Goal: Navigation & Orientation: Find specific page/section

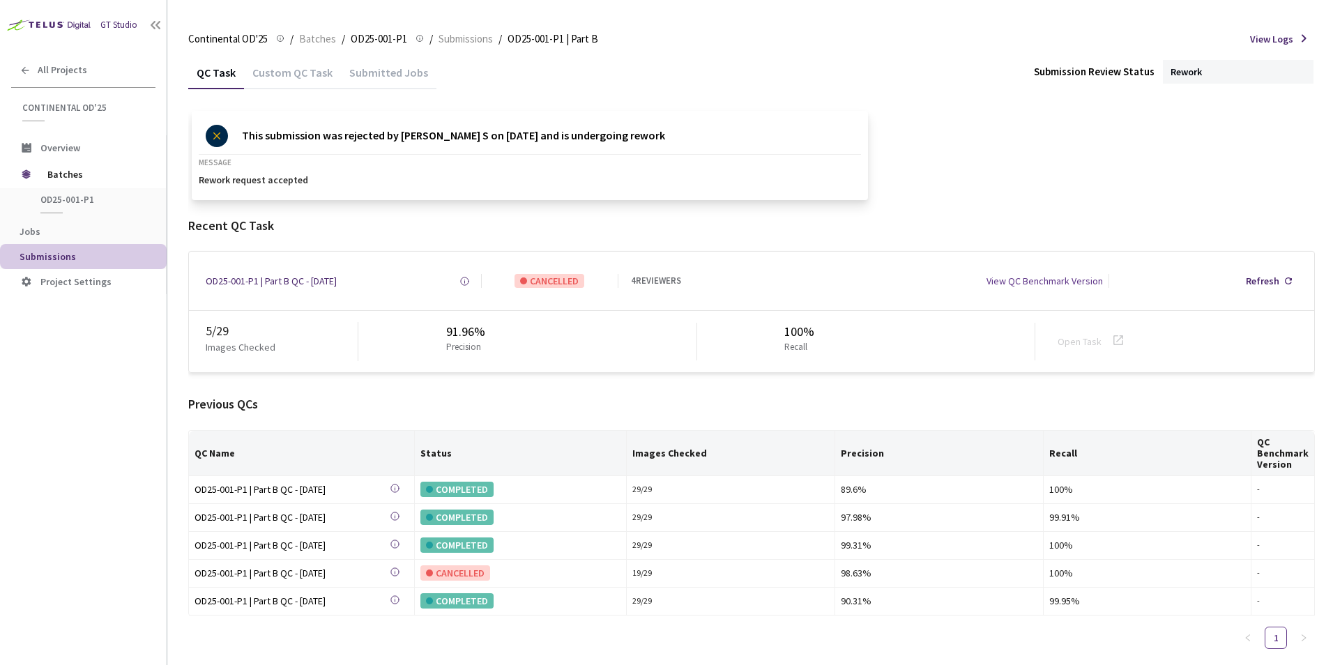
click at [66, 169] on span "Batches" at bounding box center [95, 174] width 96 height 28
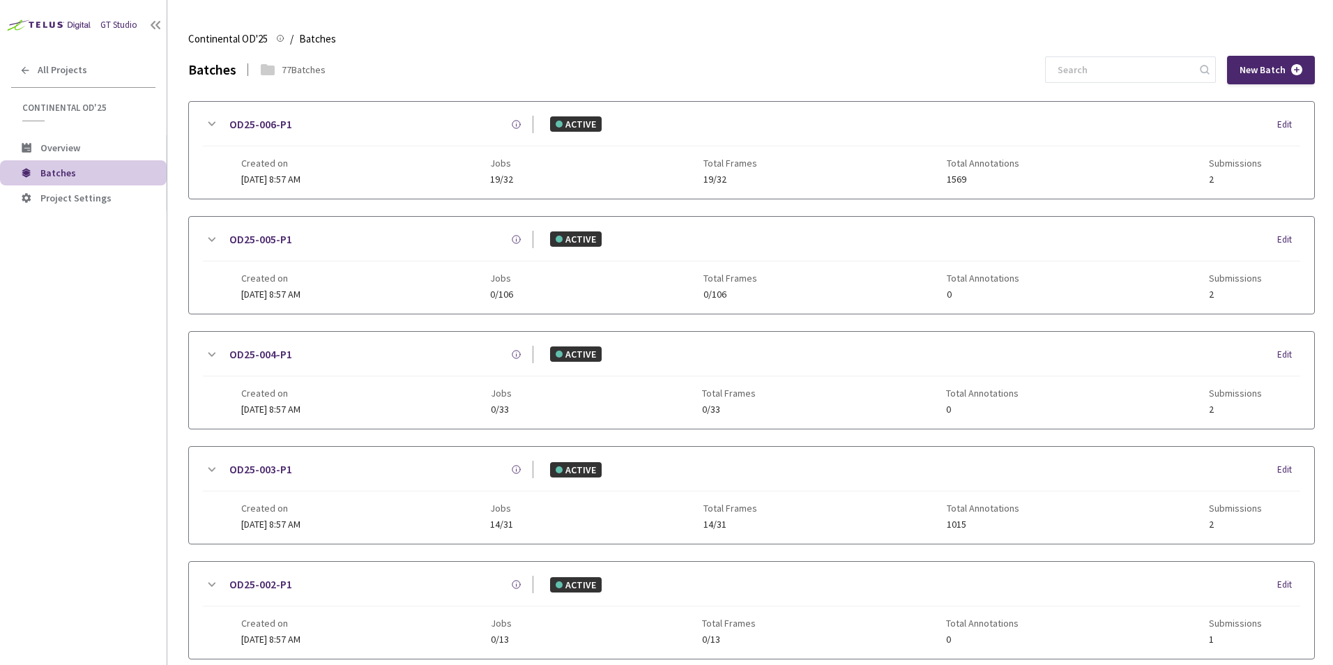
scroll to position [307, 0]
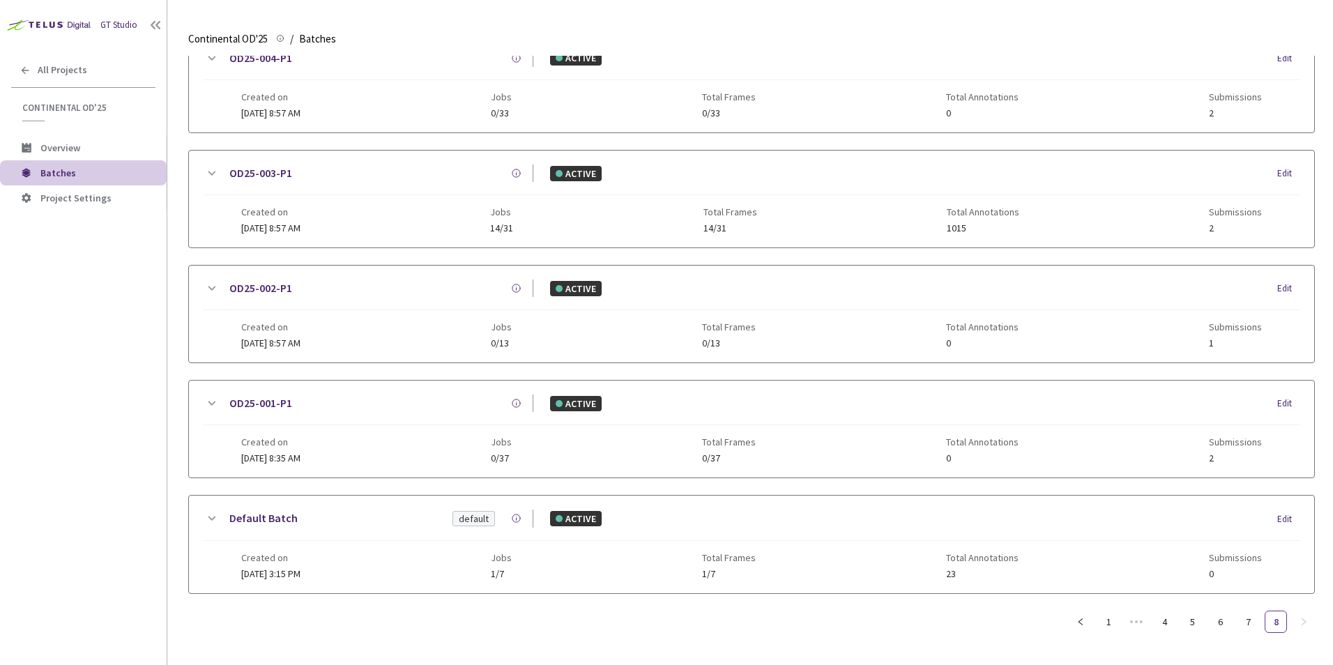
click at [69, 76] on div "All Projects" at bounding box center [83, 70] width 167 height 29
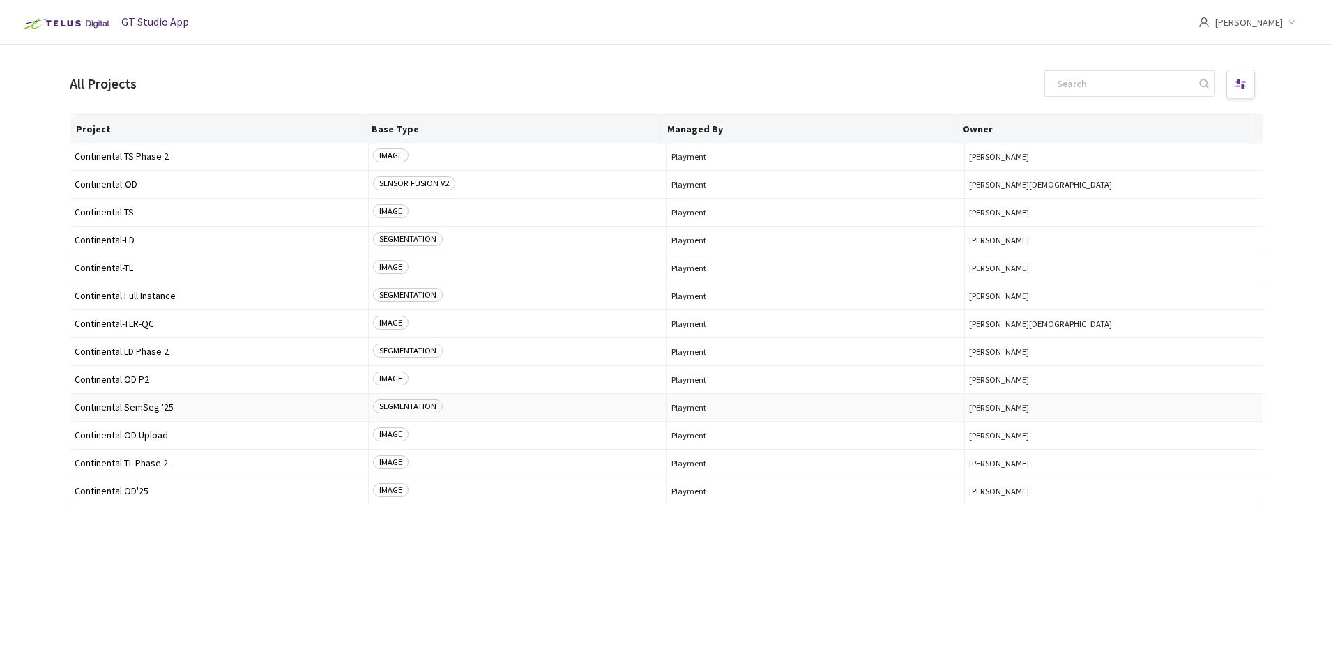
click at [169, 409] on span "Continental SemSeg '25" at bounding box center [219, 407] width 289 height 10
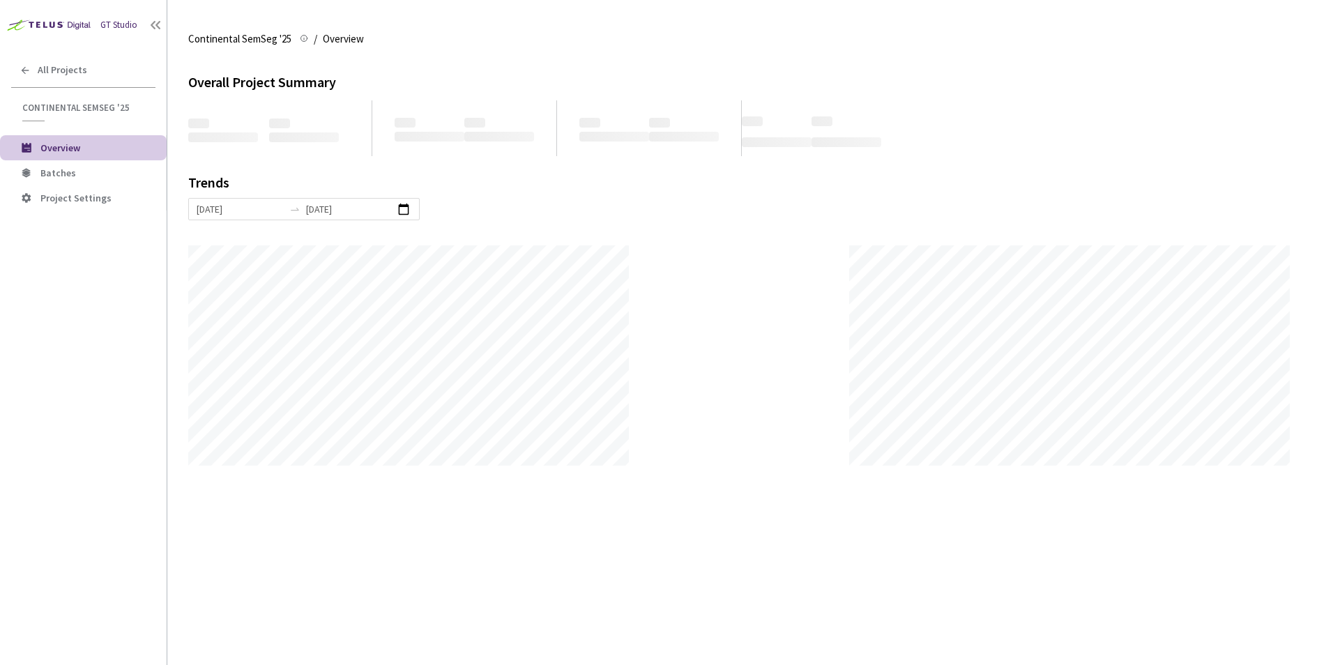
scroll to position [665, 1333]
click at [96, 178] on span "Batches" at bounding box center [97, 173] width 115 height 12
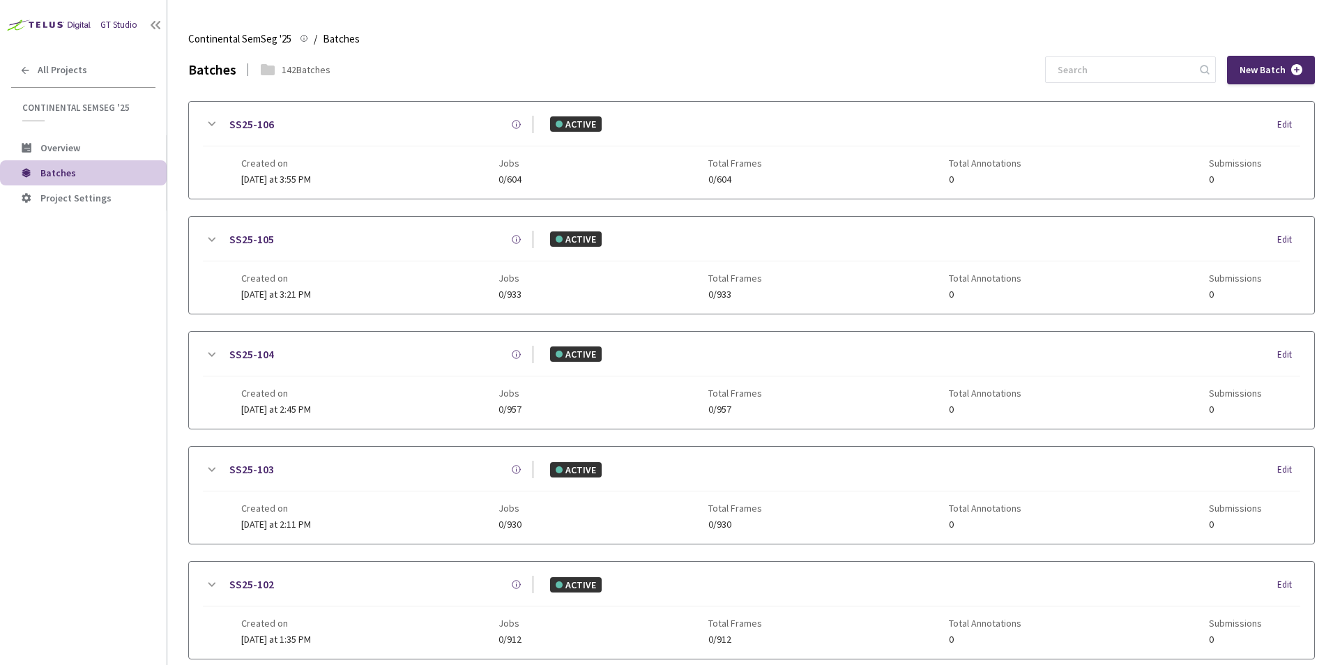
click at [113, 350] on div "GT Studio All Projects Continental SemSeg '25 Continental SemSeg '25 Overview B…" at bounding box center [83, 312] width 167 height 625
click at [264, 243] on link "SS25-105" at bounding box center [251, 239] width 45 height 17
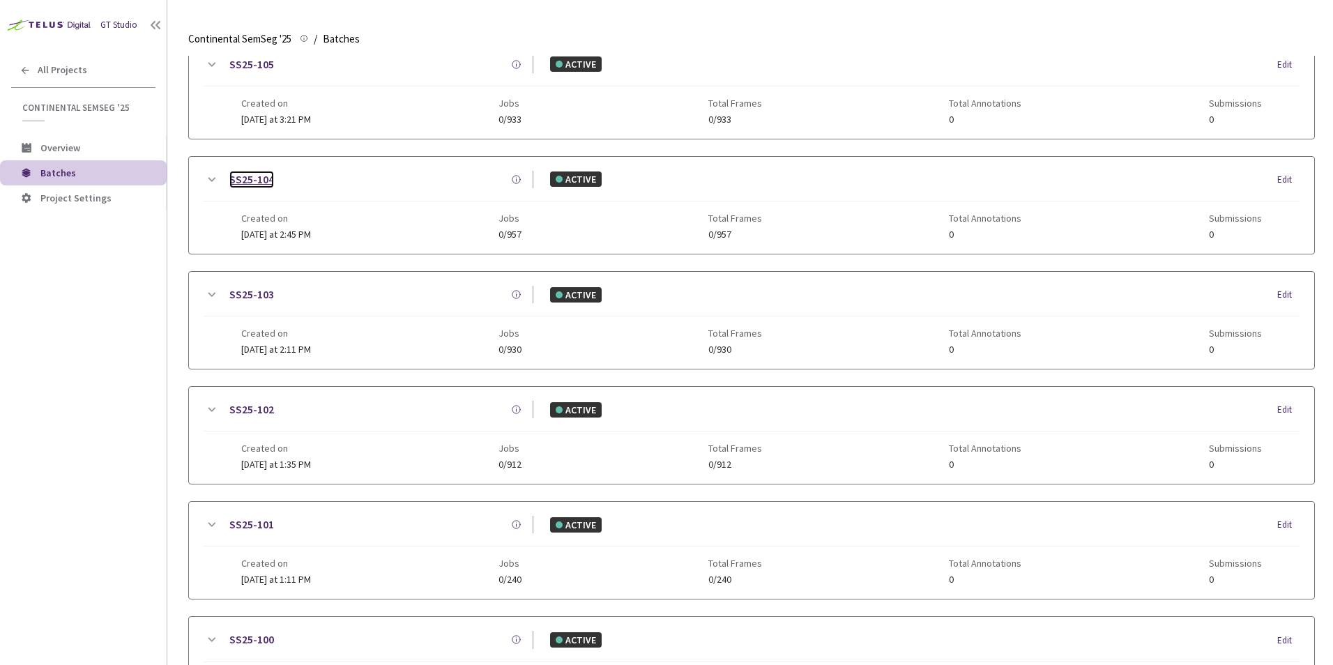
click at [257, 183] on link "SS25-104" at bounding box center [251, 179] width 45 height 17
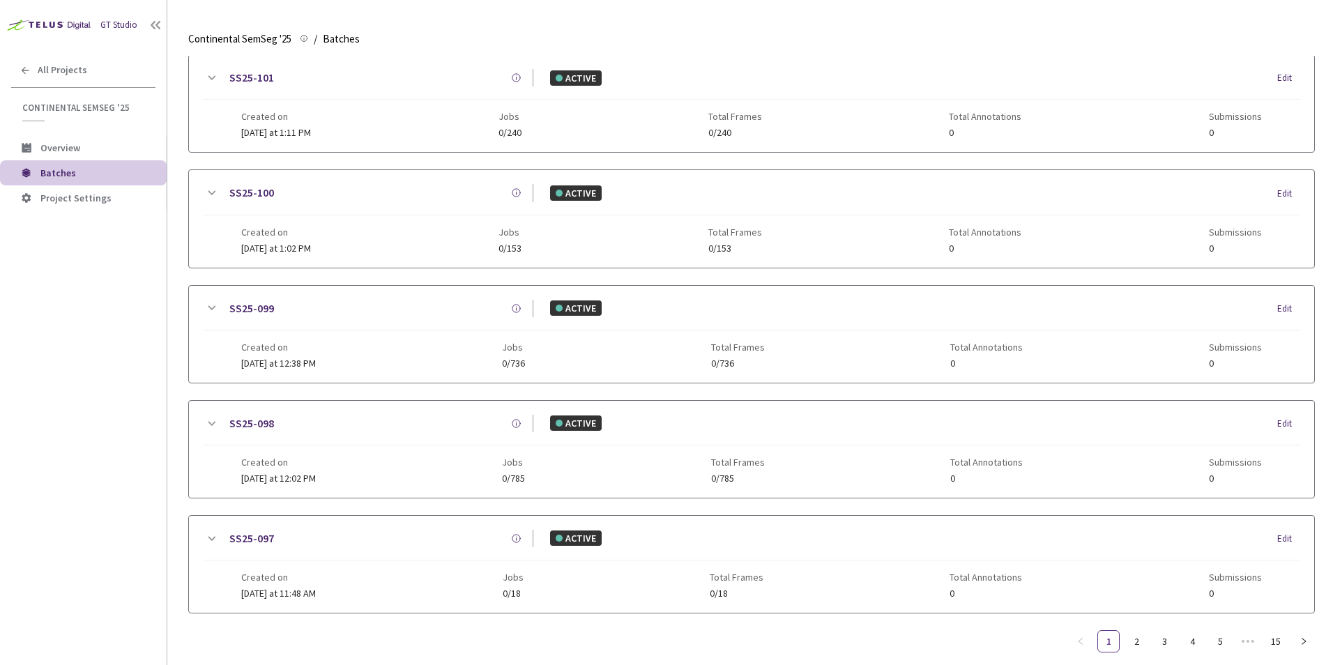
scroll to position [652, 0]
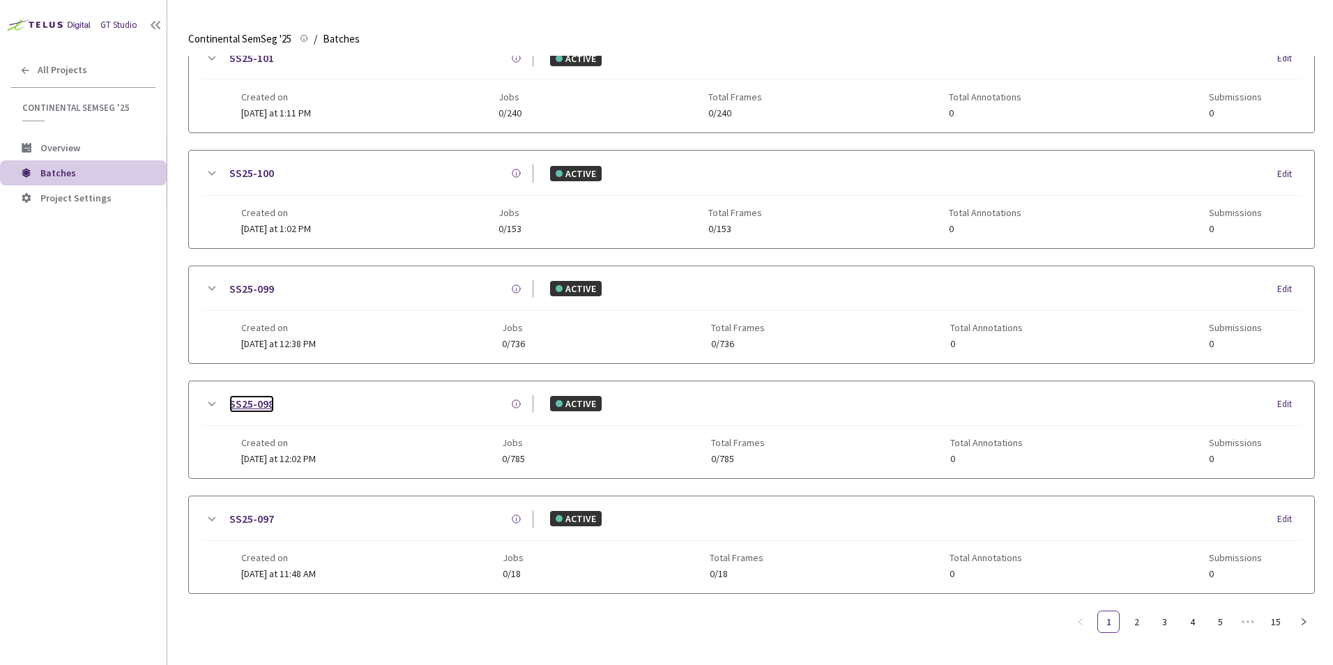
click at [254, 395] on link "SS25-098" at bounding box center [251, 403] width 45 height 17
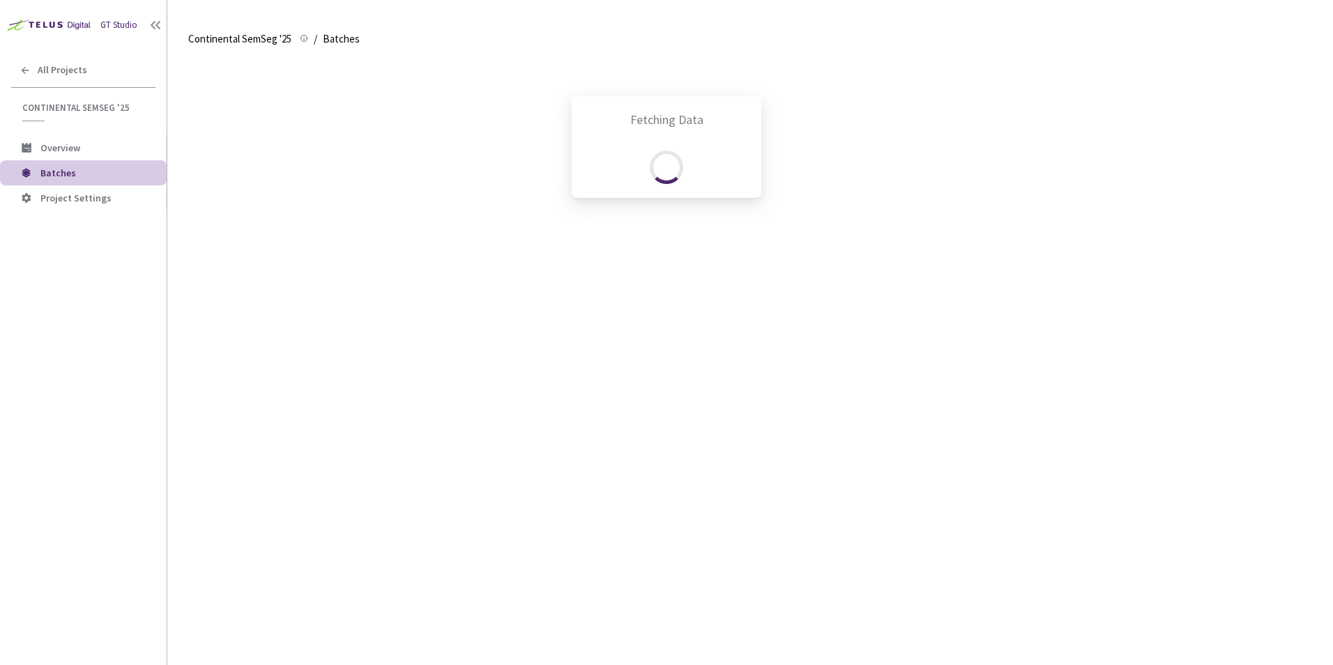
scroll to position [652, 0]
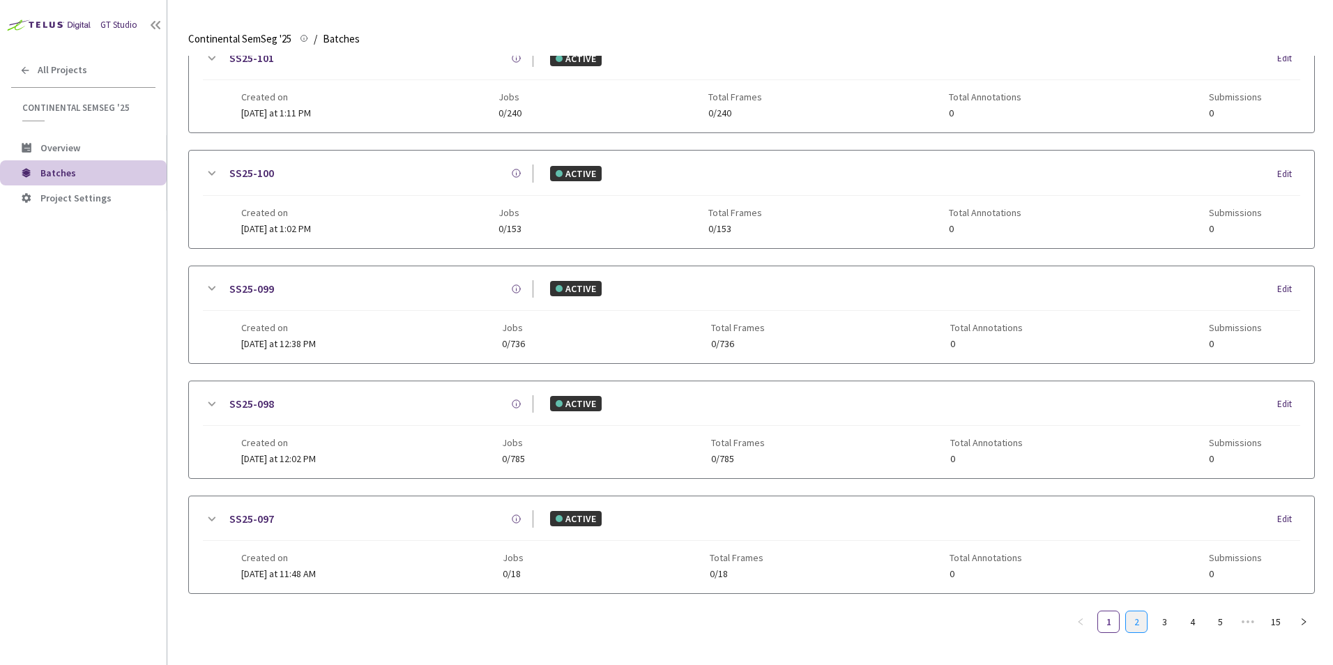
click at [1138, 616] on link "2" at bounding box center [1136, 621] width 21 height 21
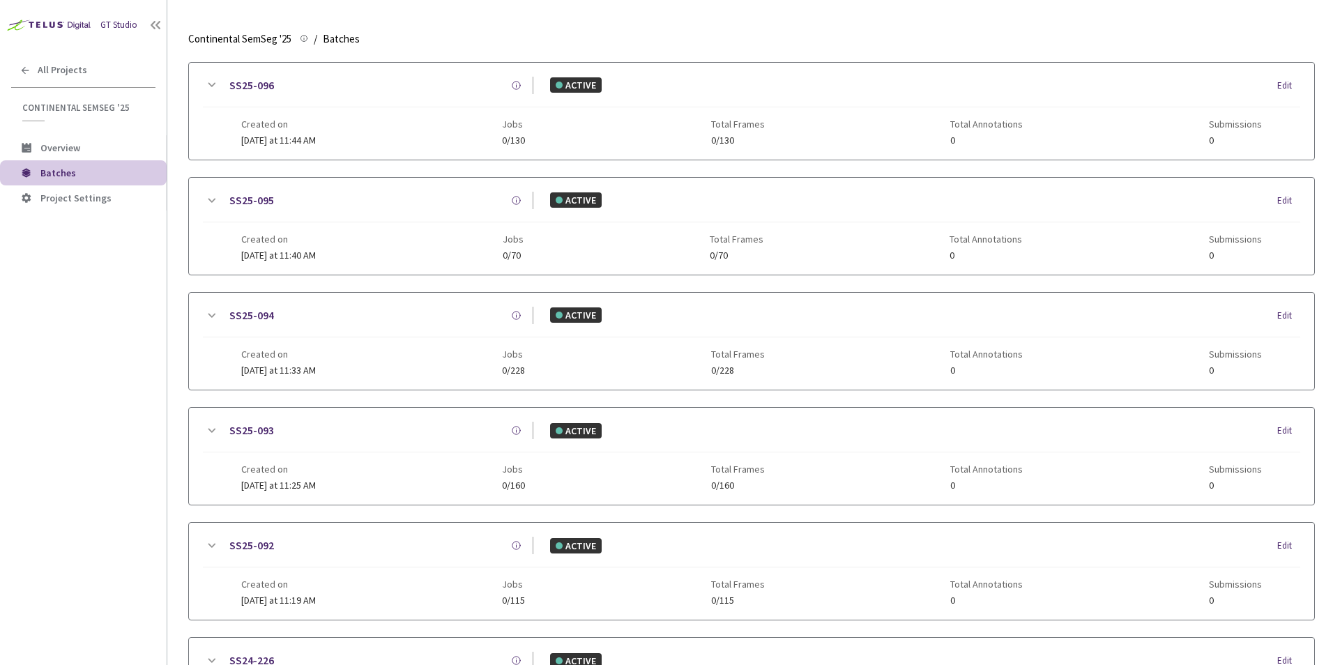
scroll to position [0, 0]
